Goal: Task Accomplishment & Management: Manage account settings

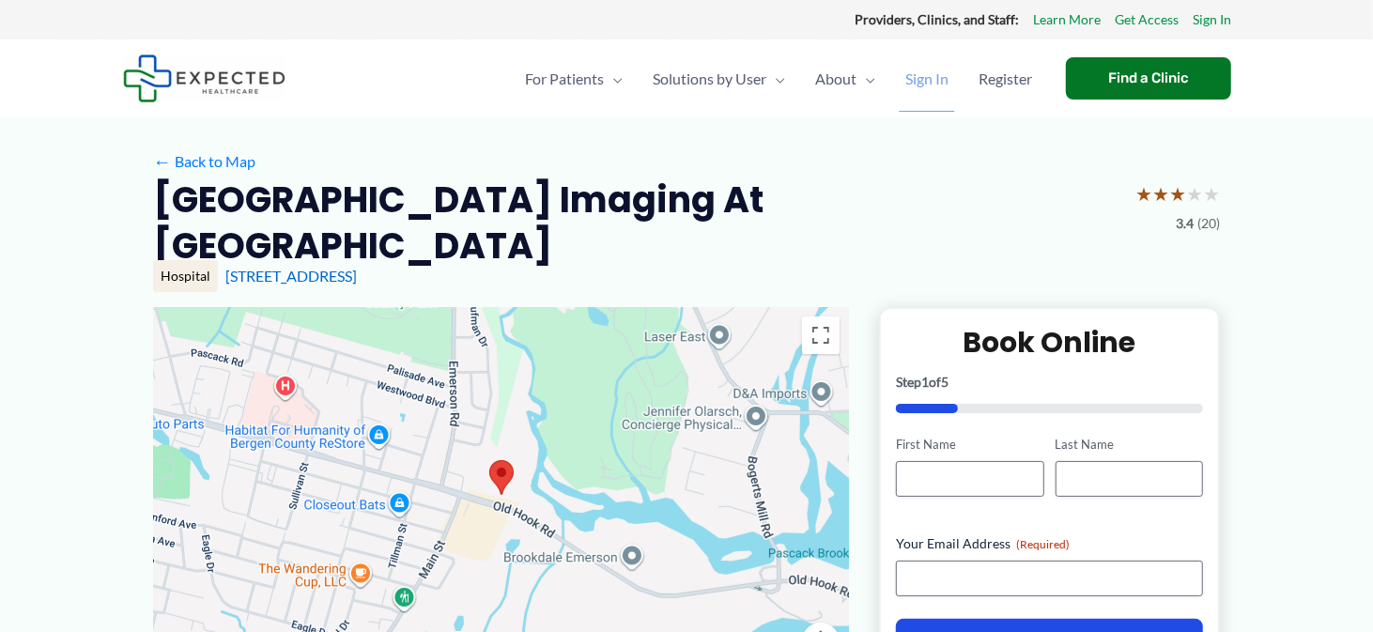
click at [920, 82] on span "Sign In" at bounding box center [926, 79] width 43 height 66
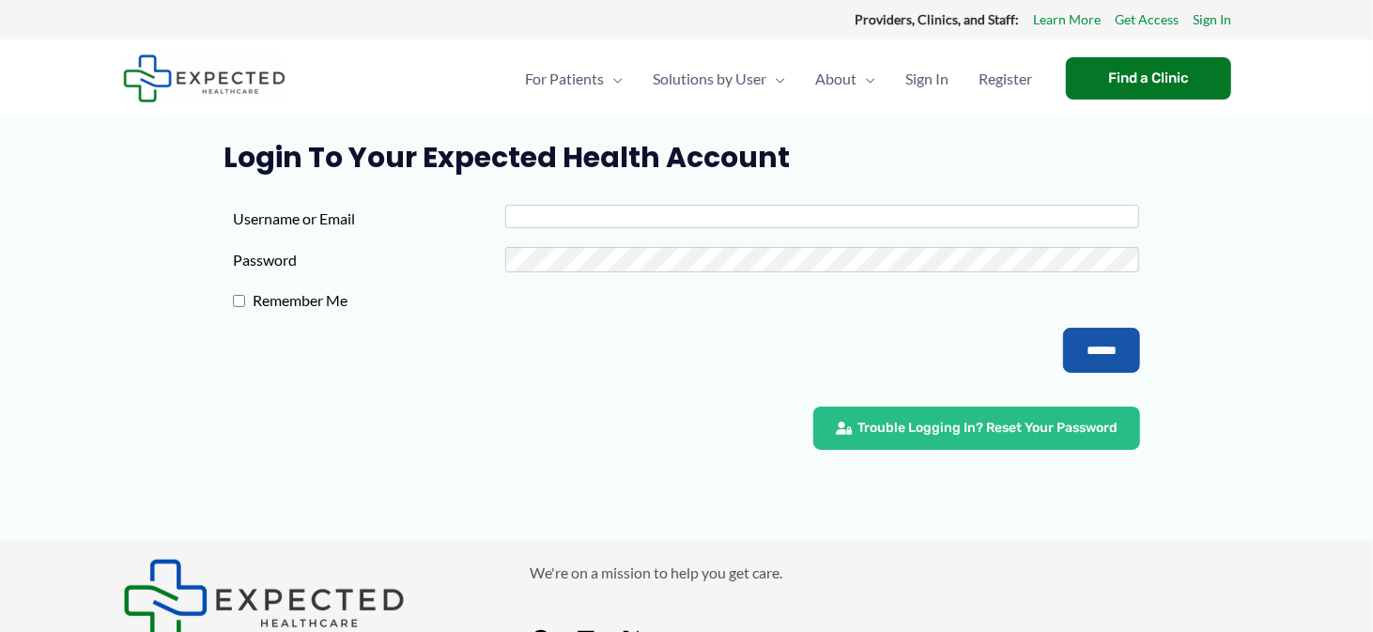
click at [663, 219] on input "Username or Email" at bounding box center [822, 216] width 635 height 23
